Goal: Navigation & Orientation: Find specific page/section

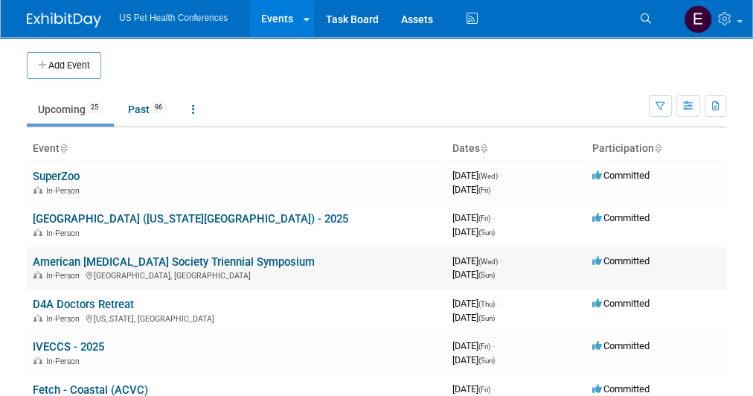
click at [89, 258] on link "American [MEDICAL_DATA] Society Triennial Symposium" at bounding box center [174, 261] width 282 height 13
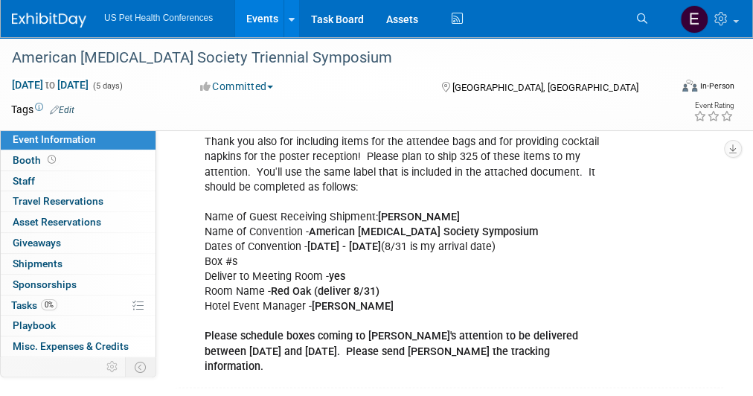
scroll to position [876, 0]
click at [384, 229] on b "American Heartworm Society Symposium" at bounding box center [423, 231] width 229 height 13
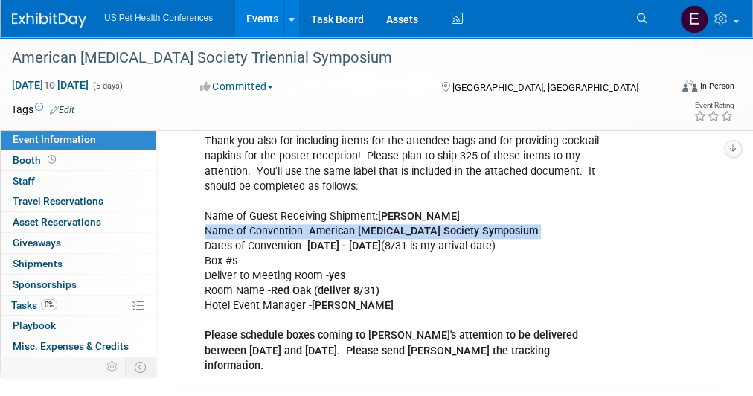
click at [384, 229] on b "American Heartworm Society Symposium" at bounding box center [423, 231] width 229 height 13
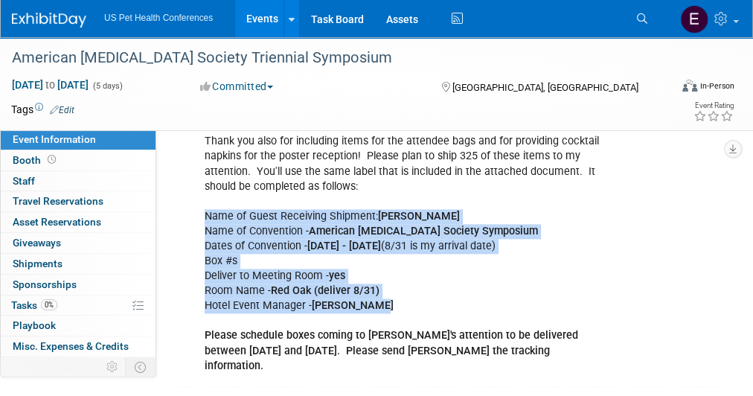
drag, startPoint x: 205, startPoint y: 210, endPoint x: 381, endPoint y: 295, distance: 195.9
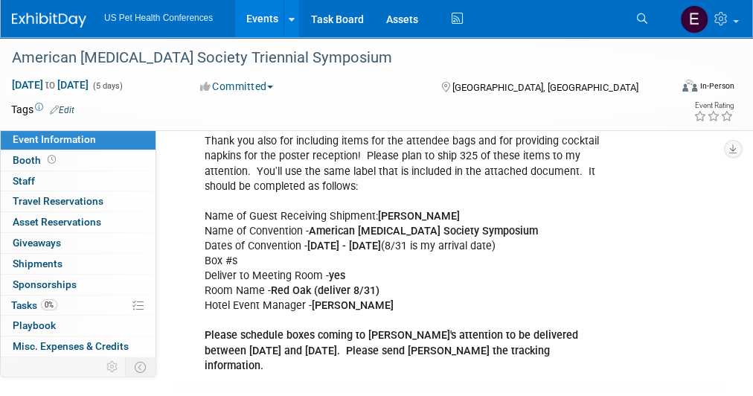
drag, startPoint x: 399, startPoint y: 304, endPoint x: 208, endPoint y: 215, distance: 210.3
click at [381, 239] on b "August 31 - September 7" at bounding box center [344, 245] width 74 height 13
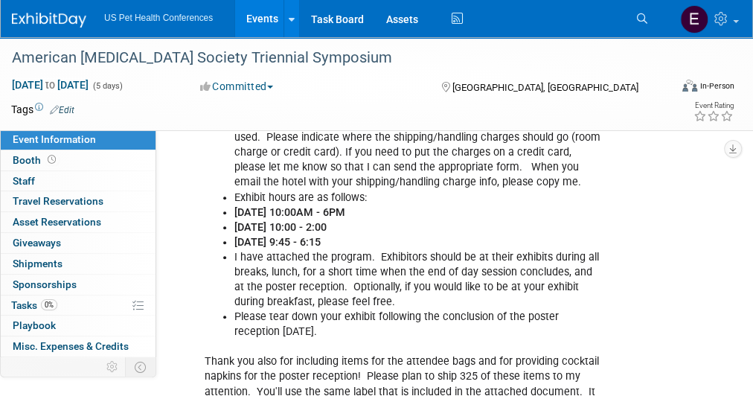
scroll to position [645, 0]
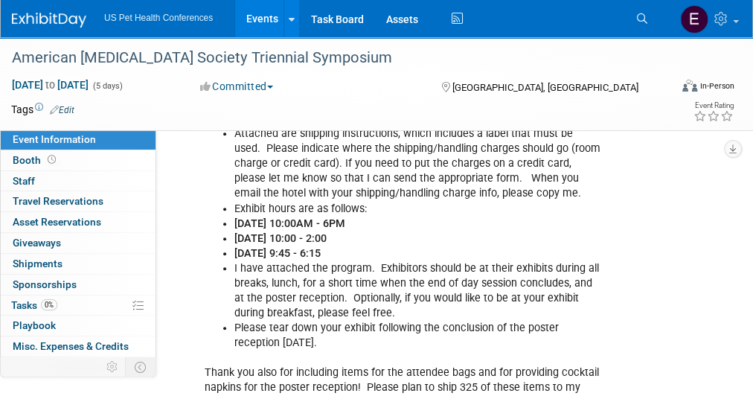
click at [321, 249] on b "Saturday, September 6 - 9:45 - 6:15" at bounding box center [277, 253] width 86 height 13
click at [379, 268] on li "I have attached the program. Exhibitors should be at their exhibits during all …" at bounding box center [417, 290] width 367 height 59
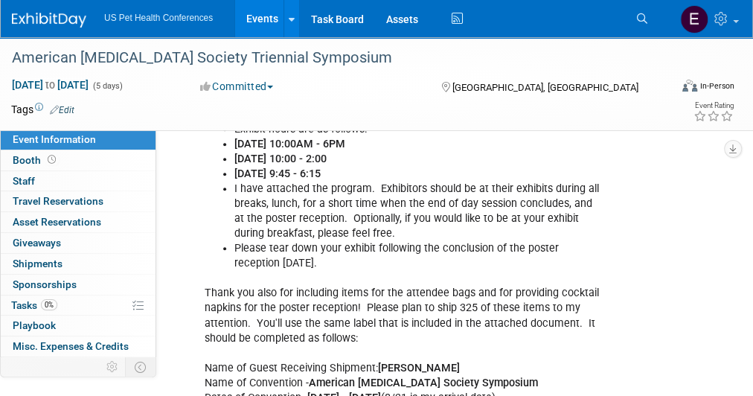
scroll to position [724, 0]
click at [321, 170] on b "Saturday, September 6 - 9:45 - 6:15" at bounding box center [277, 174] width 86 height 13
click at [321, 172] on b "Saturday, September 6 - 9:45 - 6:15" at bounding box center [277, 174] width 86 height 13
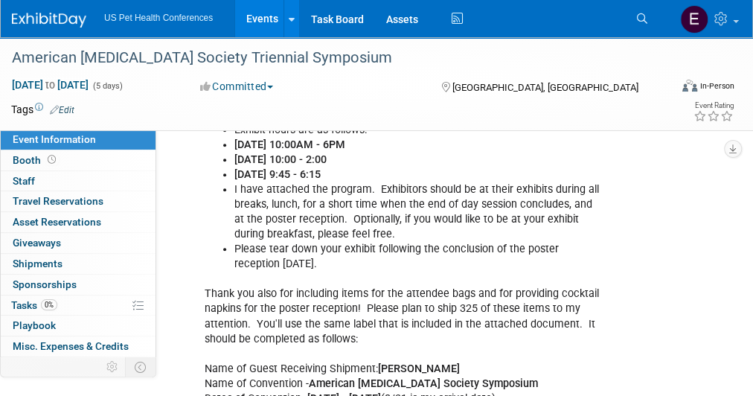
click at [321, 172] on b "Saturday, September 6 - 9:45 - 6:15" at bounding box center [277, 174] width 86 height 13
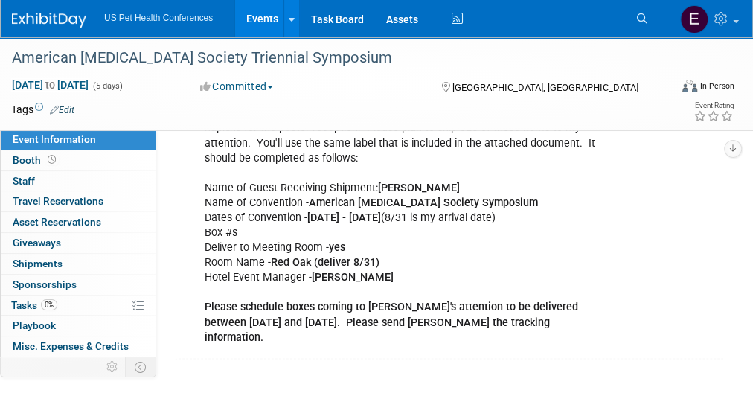
scroll to position [904, 0]
drag, startPoint x: 268, startPoint y: 255, endPoint x: 395, endPoint y: 257, distance: 127.2
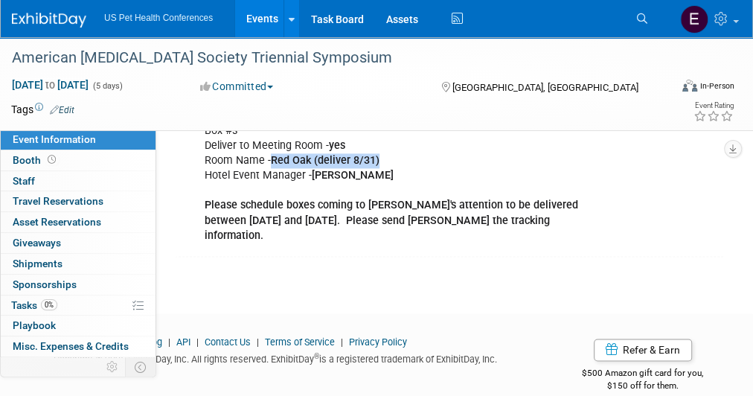
scroll to position [1006, 0]
click at [28, 24] on img at bounding box center [49, 20] width 74 height 15
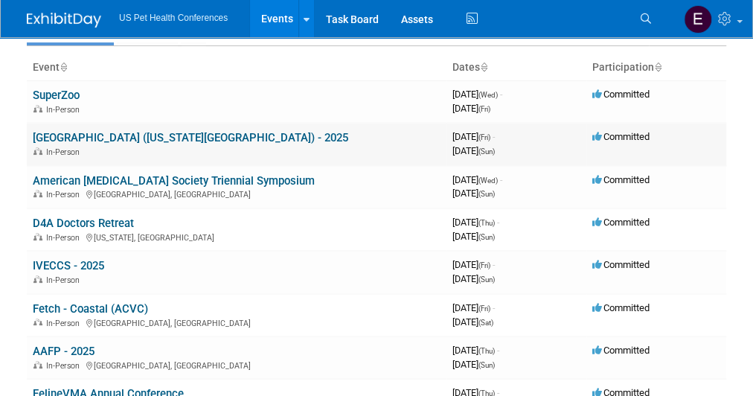
scroll to position [84, 0]
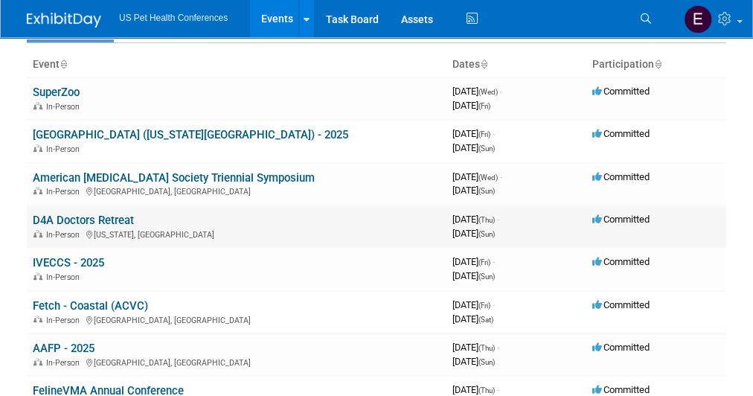
click at [69, 215] on link "D4A Doctors Retreat" at bounding box center [83, 219] width 101 height 13
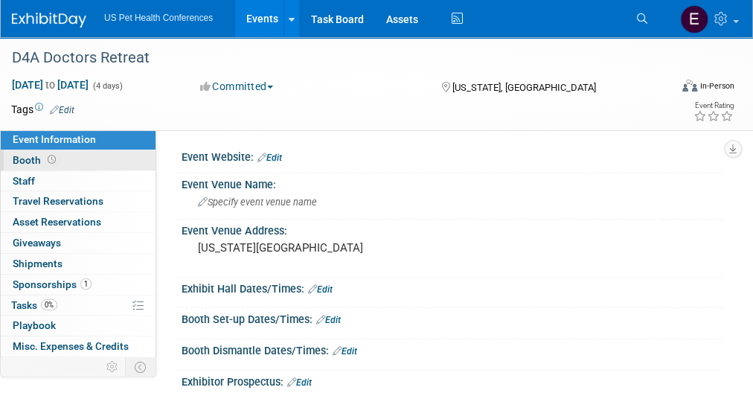
click at [76, 158] on link "Booth" at bounding box center [78, 160] width 155 height 20
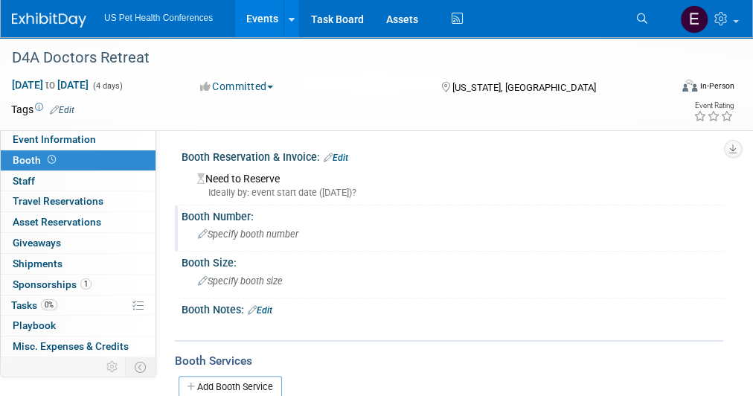
scroll to position [18, 0]
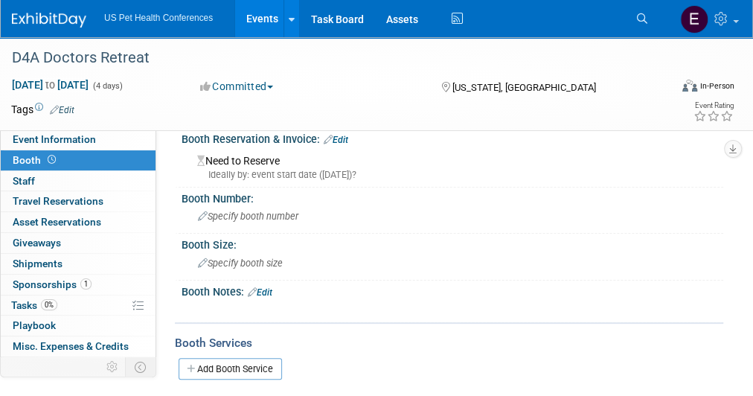
click at [80, 21] on img at bounding box center [49, 20] width 74 height 15
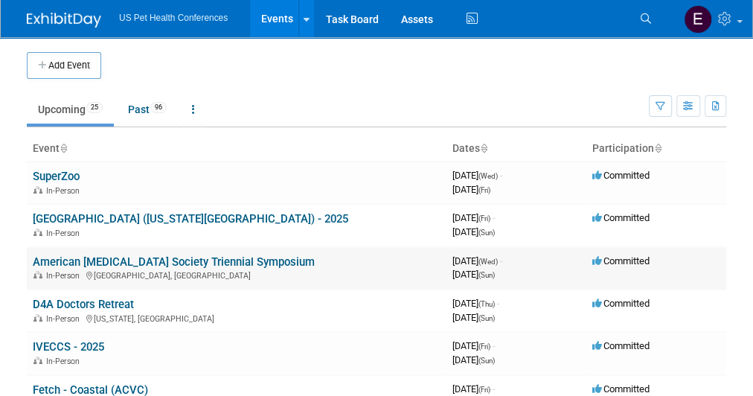
click at [66, 257] on link "American [MEDICAL_DATA] Society Triennial Symposium" at bounding box center [174, 261] width 282 height 13
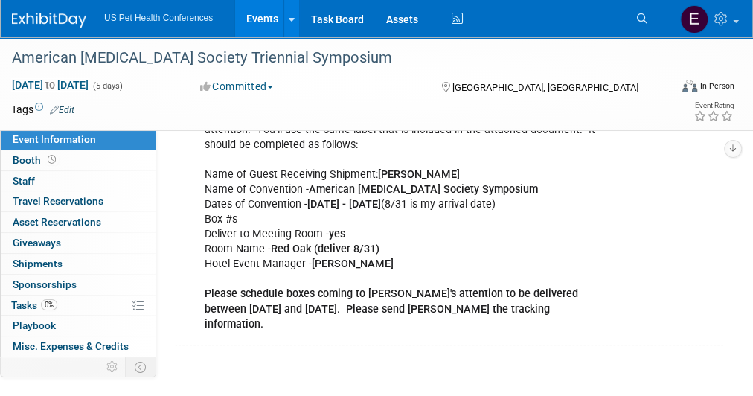
scroll to position [917, 0]
click at [370, 248] on b "Red Oak (deliver 8/31)" at bounding box center [325, 249] width 109 height 13
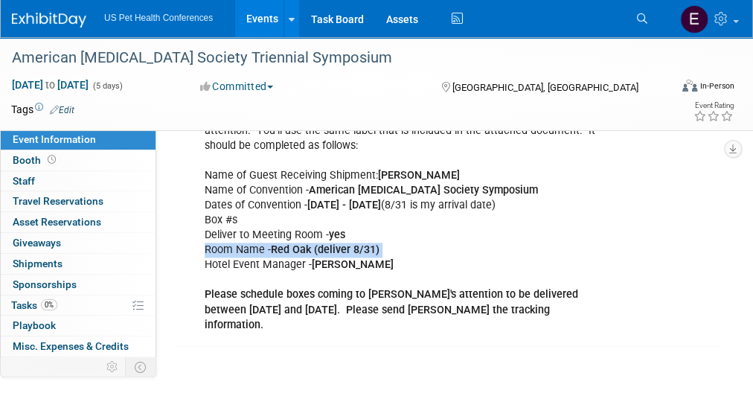
click at [370, 248] on b "Red Oak (deliver 8/31)" at bounding box center [325, 249] width 109 height 13
click at [315, 295] on b "Please schedule boxes coming to Lisa's attention to be delivered between August…" at bounding box center [391, 309] width 373 height 42
click at [379, 199] on b "August 31 - September 7" at bounding box center [344, 205] width 74 height 13
click at [43, 23] on img at bounding box center [49, 20] width 74 height 15
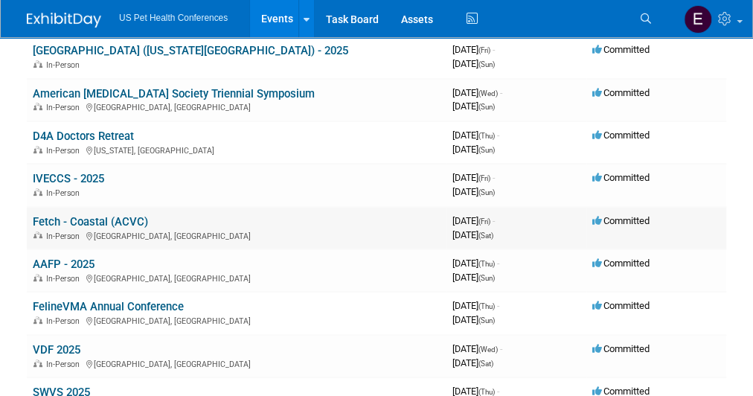
scroll to position [169, 0]
click at [92, 216] on link "Fetch - Coastal (ACVC)" at bounding box center [90, 220] width 115 height 13
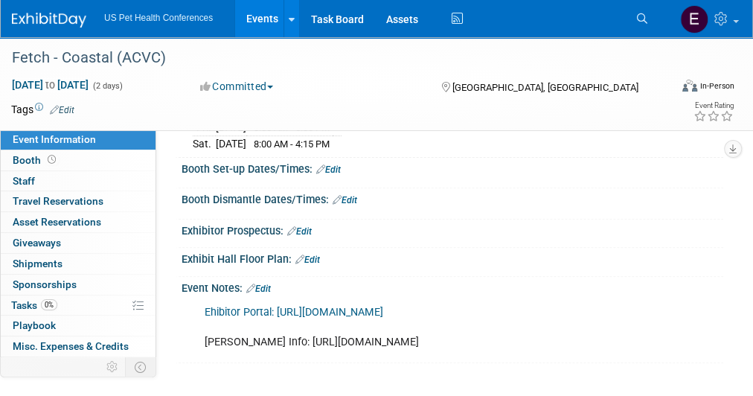
scroll to position [178, 0]
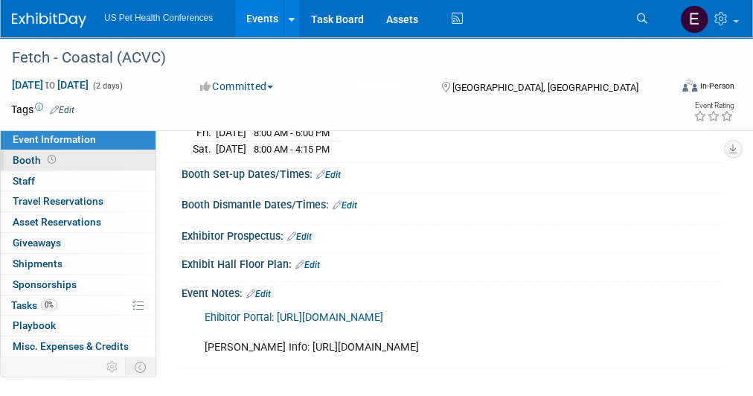
click at [59, 156] on link "Booth" at bounding box center [78, 160] width 155 height 20
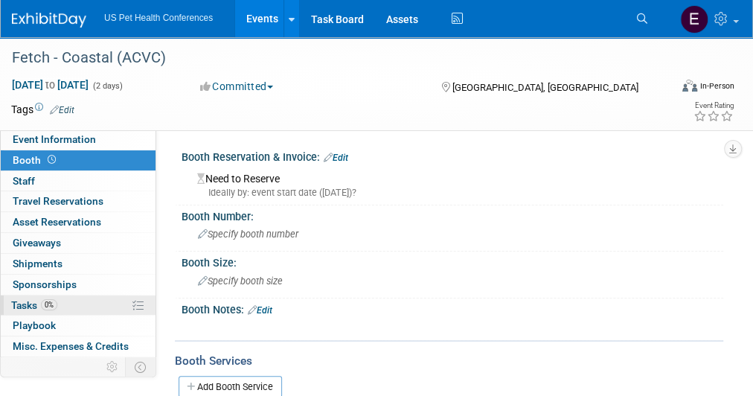
click at [54, 299] on span "0%" at bounding box center [49, 304] width 16 height 11
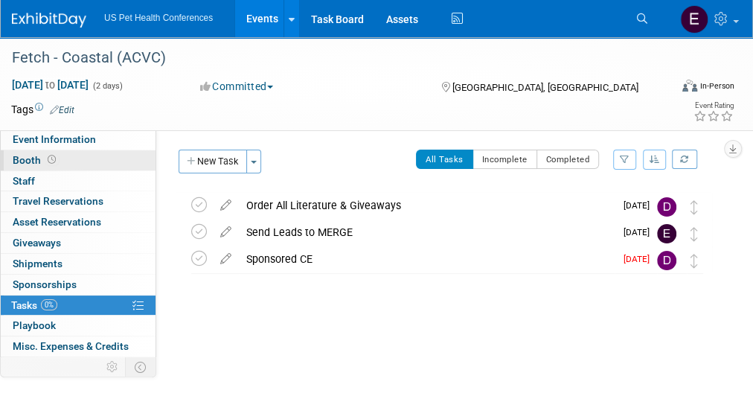
click at [57, 165] on link "Booth" at bounding box center [78, 160] width 155 height 20
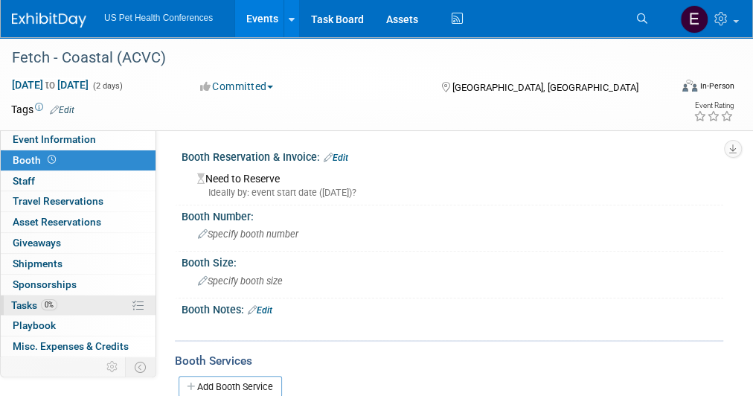
click at [51, 299] on span "0%" at bounding box center [49, 304] width 16 height 11
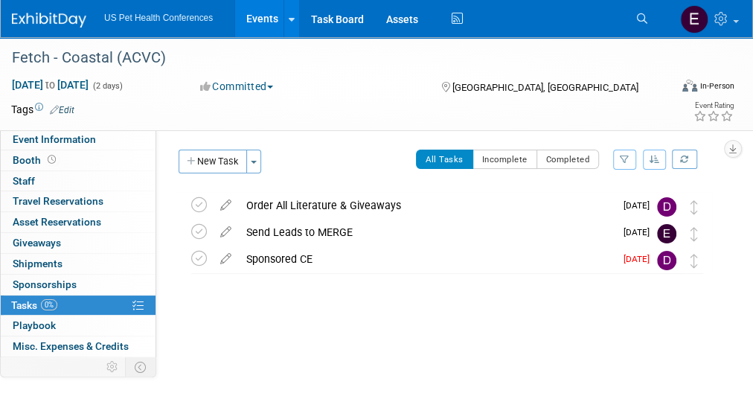
click at [39, 17] on img at bounding box center [49, 20] width 74 height 15
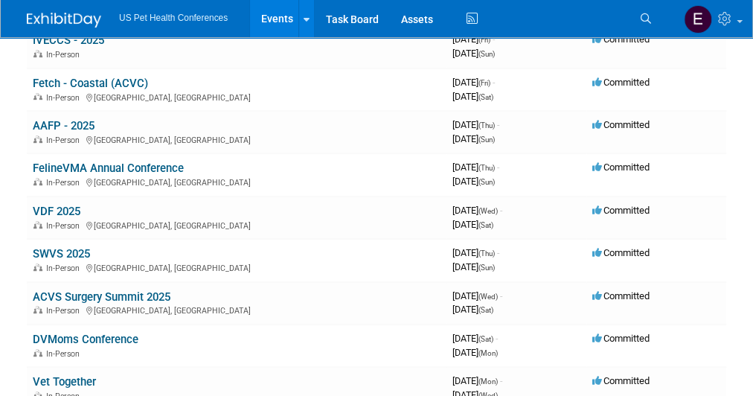
scroll to position [309, 0]
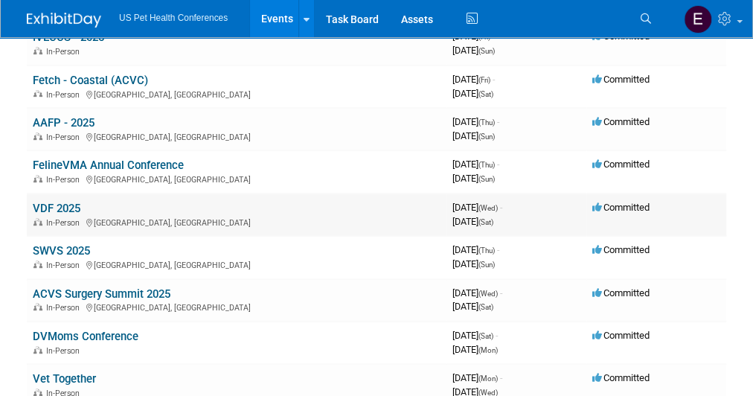
click at [54, 204] on link "VDF 2025" at bounding box center [57, 208] width 48 height 13
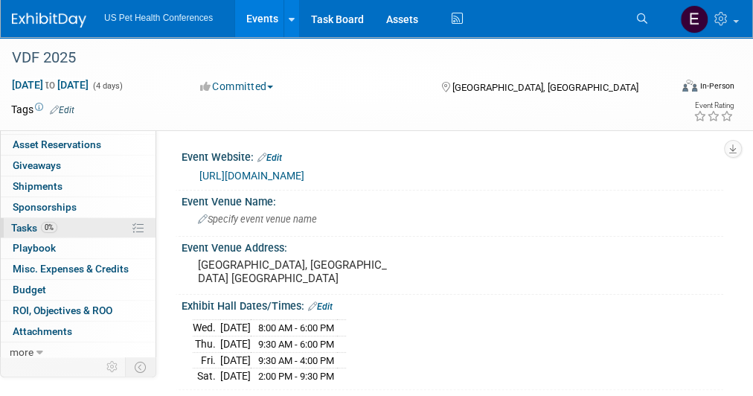
click at [48, 229] on span "0%" at bounding box center [49, 227] width 16 height 11
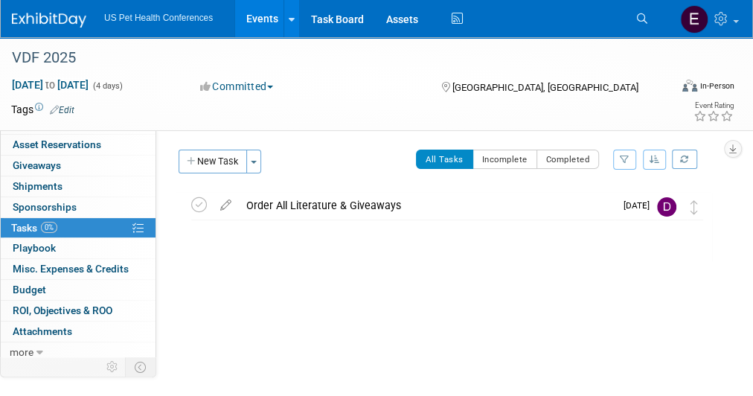
click at [57, 13] on img at bounding box center [49, 20] width 74 height 15
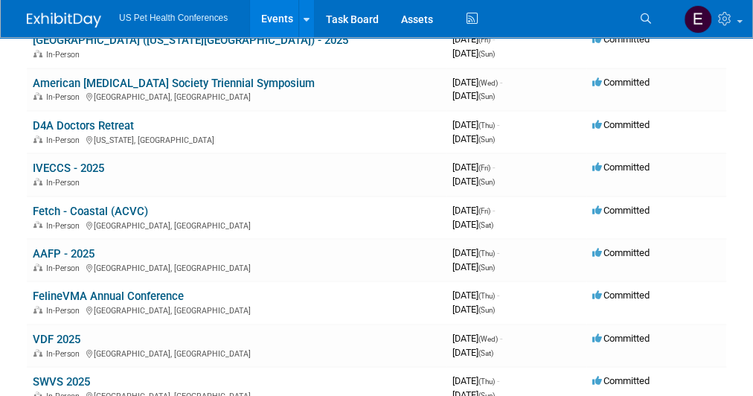
scroll to position [179, 0]
